Goal: Information Seeking & Learning: Learn about a topic

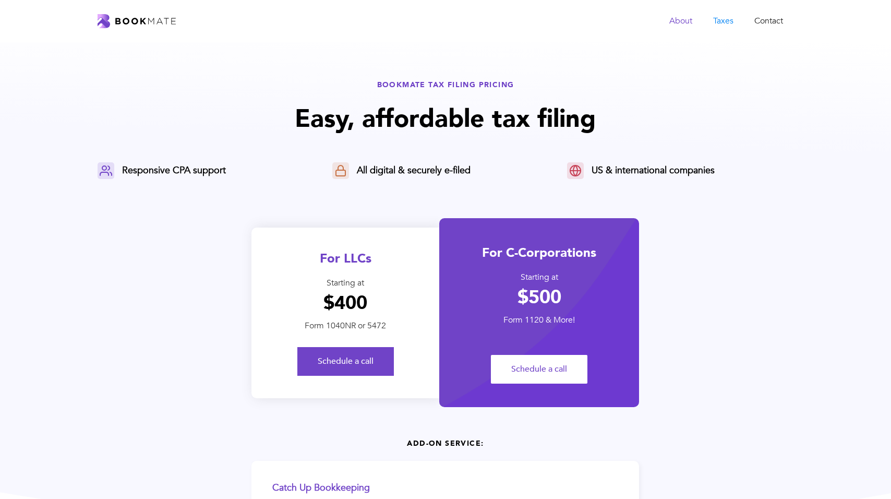
click at [672, 21] on link "About" at bounding box center [681, 20] width 44 height 21
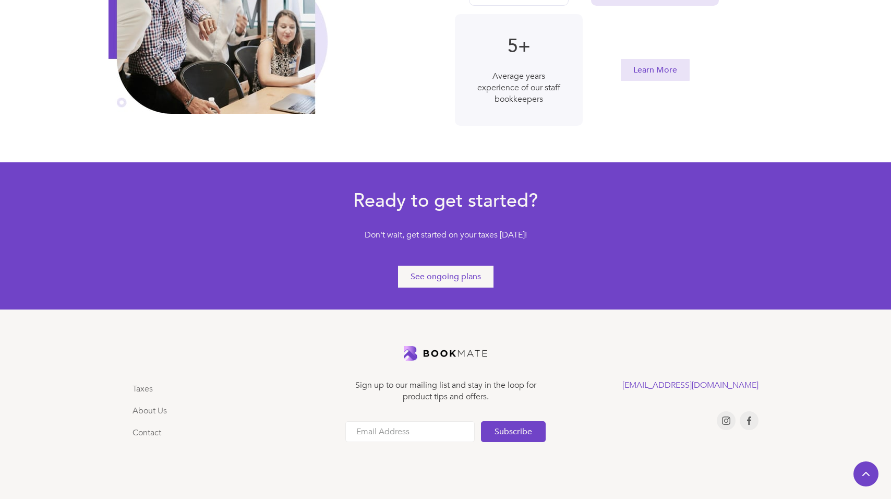
scroll to position [516, 0]
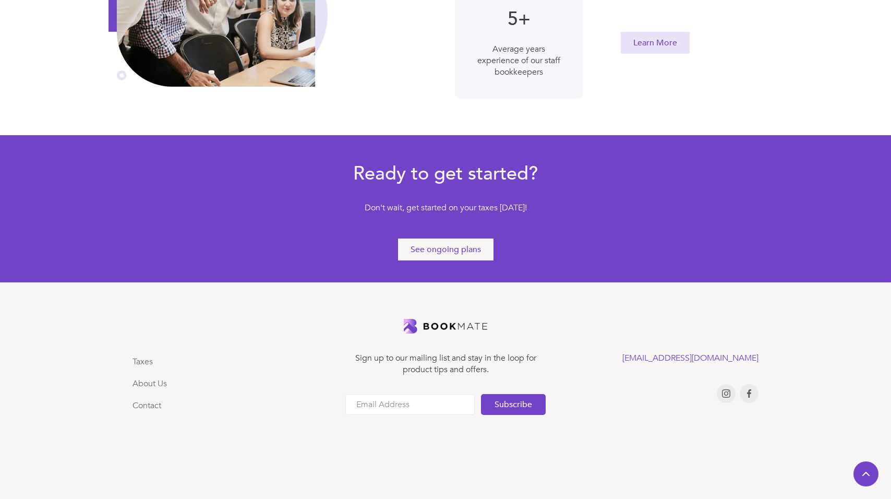
click at [149, 370] on li "Taxes" at bounding box center [149, 361] width 34 height 19
click at [148, 362] on link "Taxes" at bounding box center [142, 361] width 20 height 11
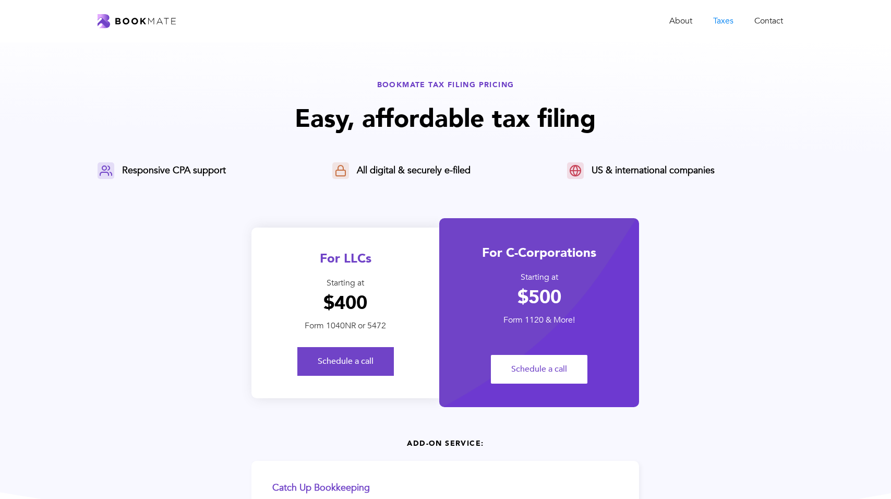
click at [162, 24] on img "home" at bounding box center [137, 21] width 78 height 14
click at [153, 23] on img "home" at bounding box center [137, 21] width 78 height 14
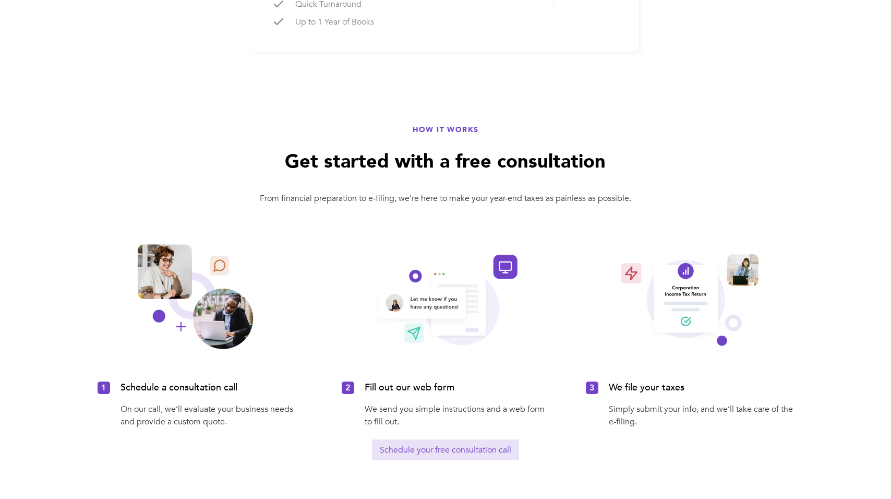
scroll to position [611, 0]
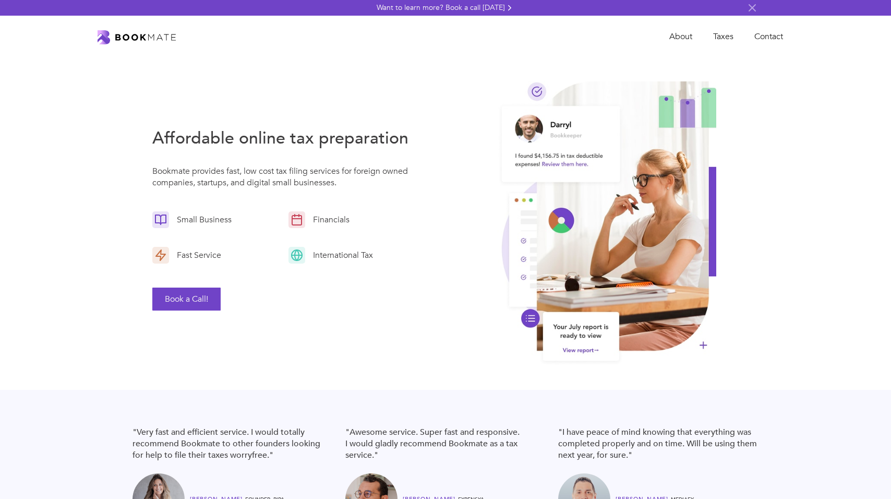
click at [354, 252] on div "International Tax" at bounding box center [340, 254] width 70 height 11
click at [210, 260] on div "Fast Service" at bounding box center [196, 254] width 55 height 11
click at [210, 217] on div "Small Business" at bounding box center [201, 219] width 65 height 11
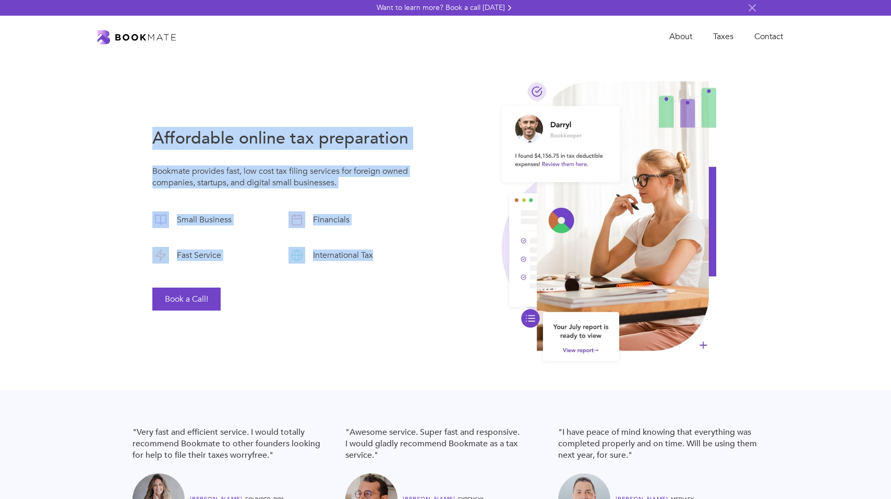
drag, startPoint x: 149, startPoint y: 133, endPoint x: 345, endPoint y: 267, distance: 237.5
click at [345, 268] on div "Affordable online tax preparation Bookmate provides fast, low cost tax filing s…" at bounding box center [445, 223] width 626 height 295
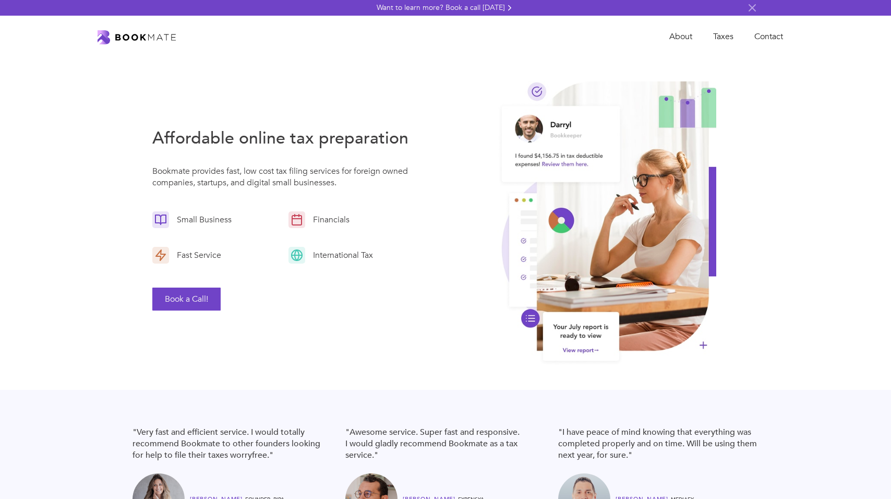
click at [397, 272] on div "Book a Call!" at bounding box center [284, 291] width 264 height 39
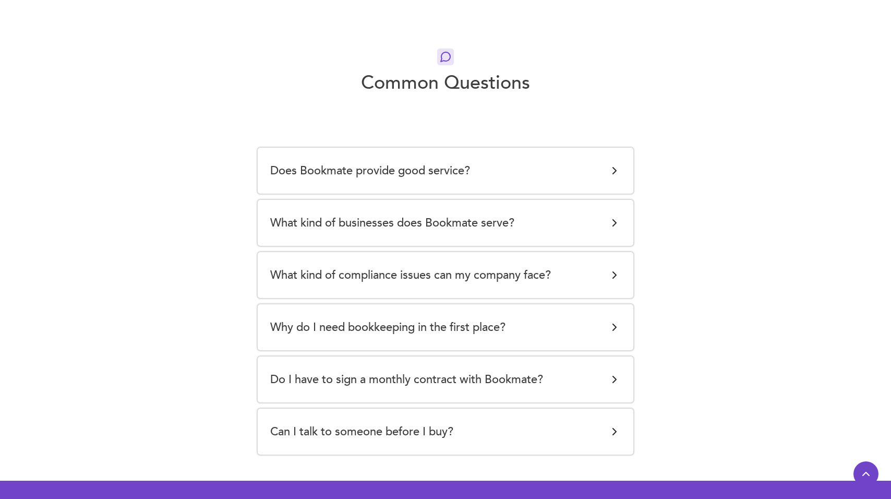
scroll to position [2079, 0]
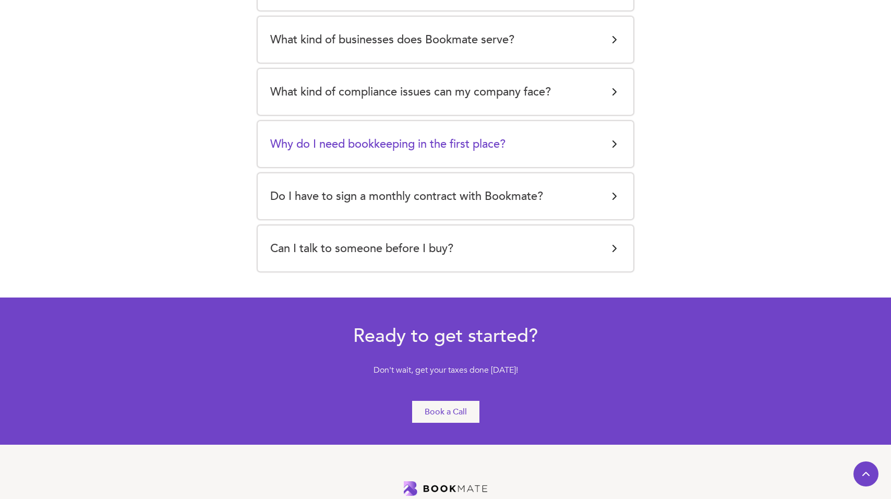
click at [343, 143] on h5 "Why do I need bookkeeping in the first place?" at bounding box center [387, 143] width 235 height 21
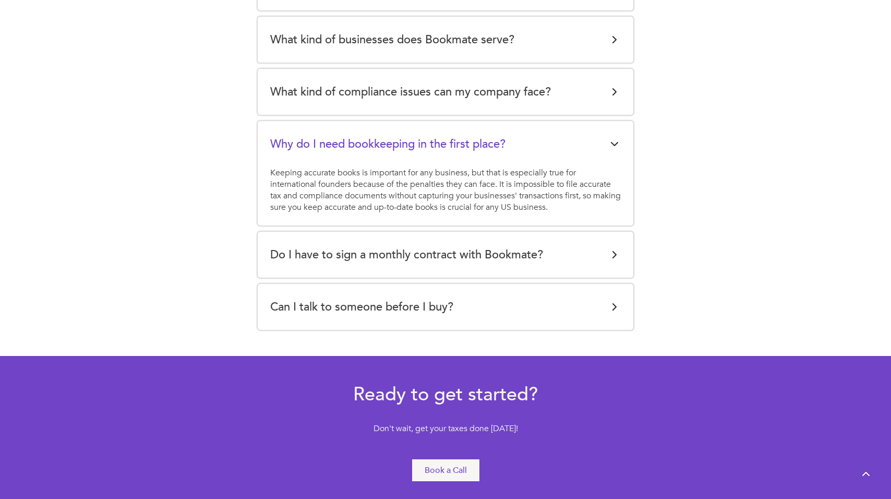
click at [325, 187] on div "Keeping accurate books is important for any business, but that is especially tr…" at bounding box center [445, 190] width 350 height 46
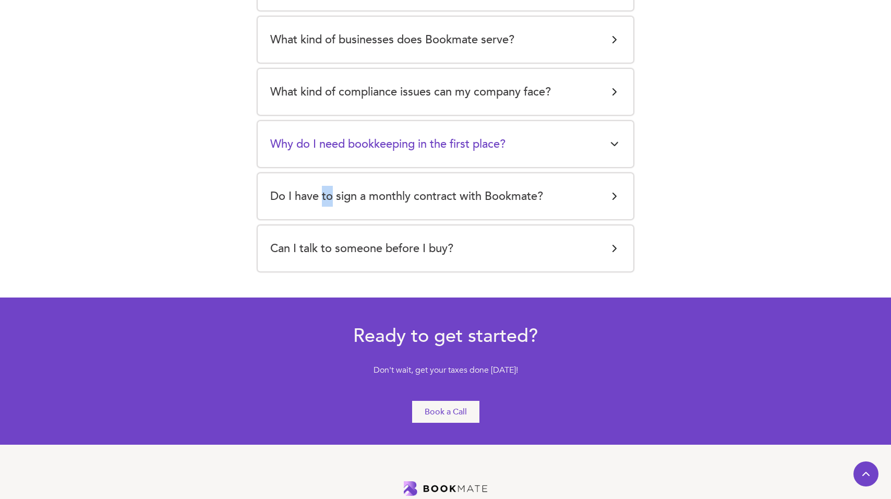
click at [325, 187] on h5 "Do I have to sign a monthly contract with Bookmate?" at bounding box center [406, 196] width 273 height 21
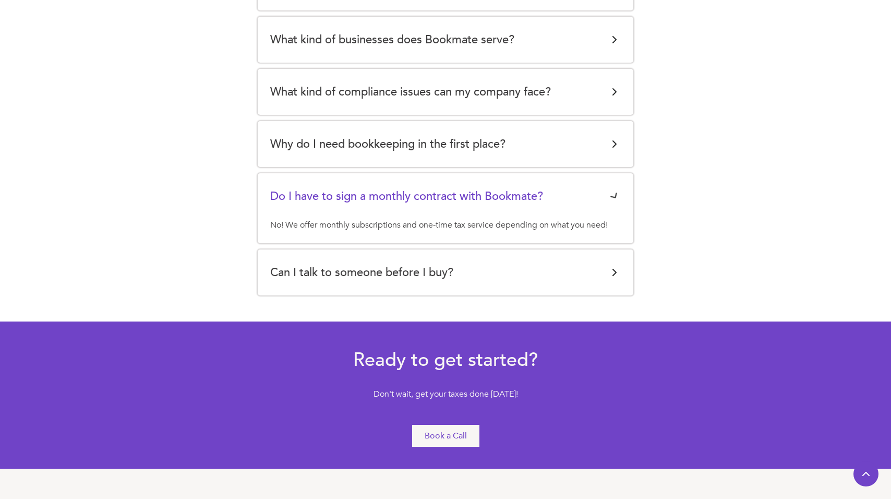
click at [325, 187] on h5 "Do I have to sign a monthly contract with Bookmate?" at bounding box center [406, 196] width 273 height 21
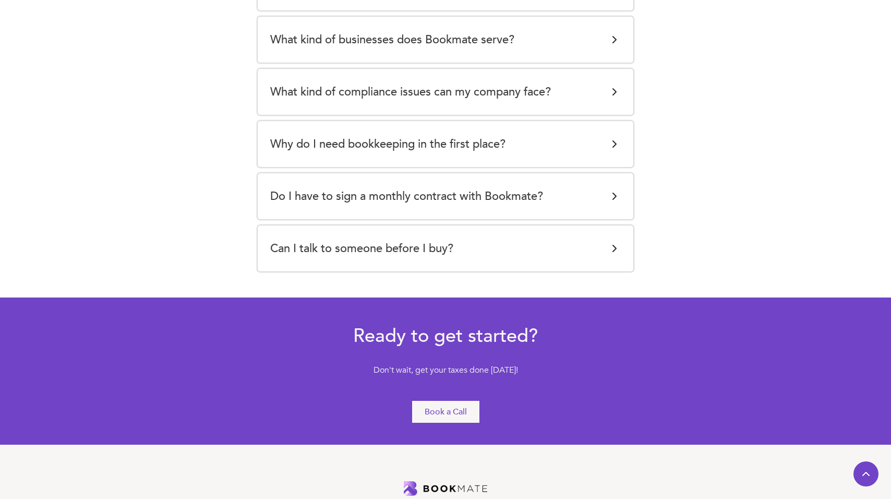
click at [325, 187] on h5 "Do I have to sign a monthly contract with Bookmate?" at bounding box center [406, 196] width 273 height 21
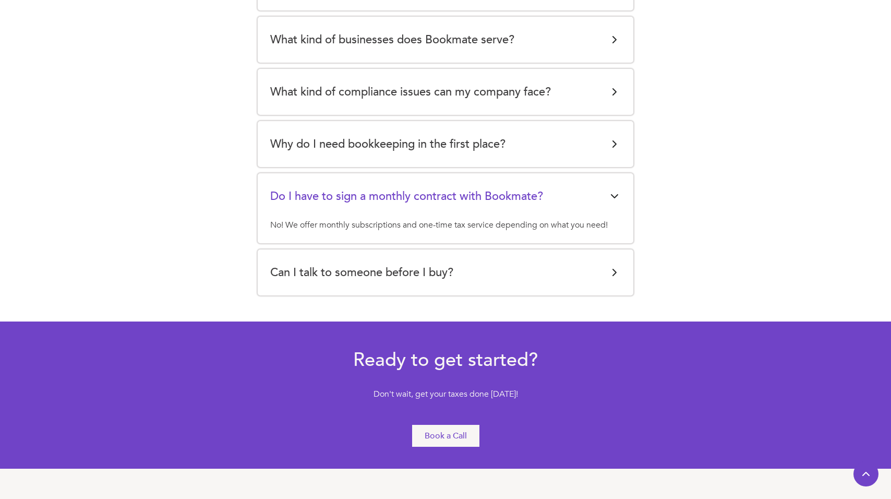
click at [319, 227] on div "No! We offer monthly subscriptions and one-time tax service depending on what y…" at bounding box center [445, 224] width 350 height 11
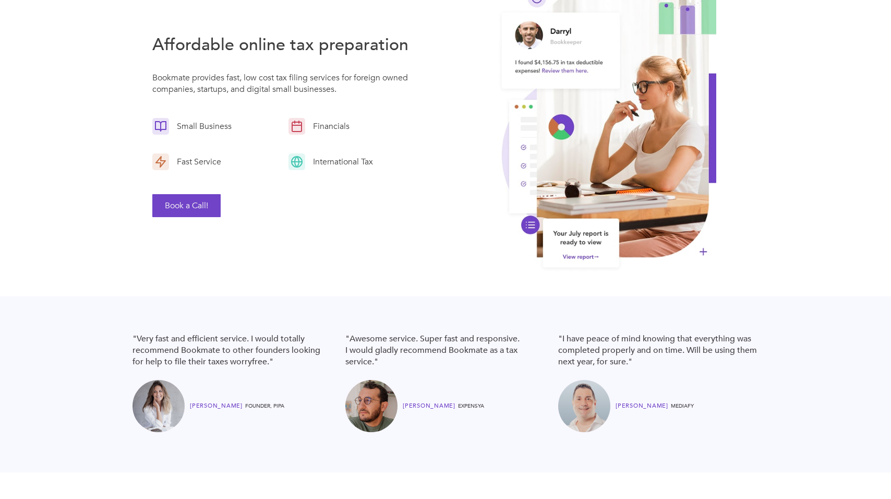
scroll to position [0, 0]
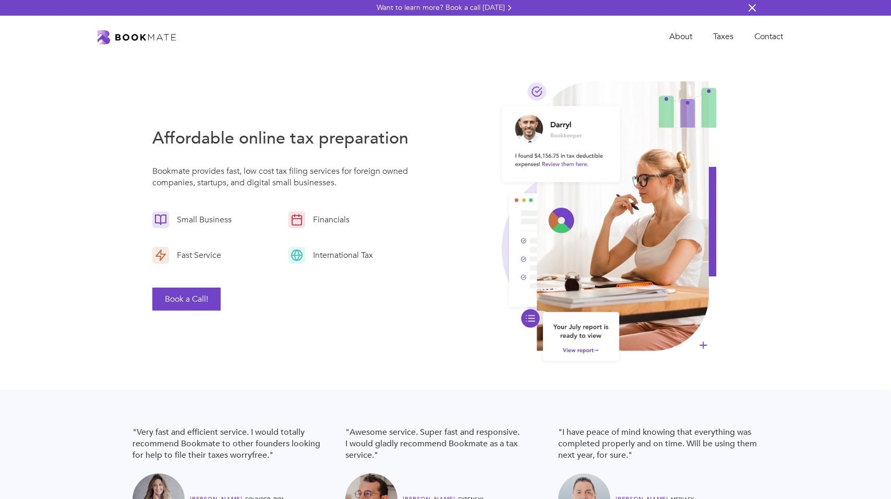
click at [751, 8] on img at bounding box center [752, 8] width 13 height 13
